Goal: Navigation & Orientation: Find specific page/section

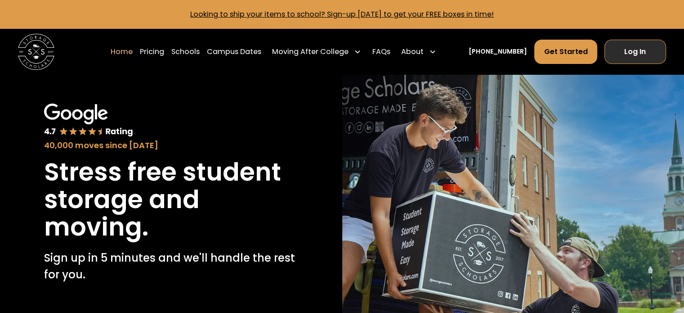
click at [624, 50] on link "Log In" at bounding box center [636, 52] width 62 height 24
click at [648, 51] on link "Log In" at bounding box center [636, 52] width 62 height 24
click at [637, 52] on link "Log In" at bounding box center [636, 52] width 62 height 24
click at [627, 49] on link "Log In" at bounding box center [636, 52] width 62 height 24
click at [653, 57] on link "Log In" at bounding box center [636, 52] width 62 height 24
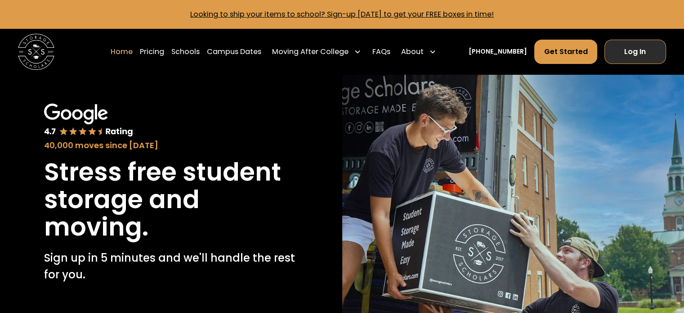
click at [637, 54] on link "Log In" at bounding box center [636, 52] width 62 height 24
click at [639, 54] on link "Log In" at bounding box center [636, 52] width 62 height 24
